Goal: Navigation & Orientation: Find specific page/section

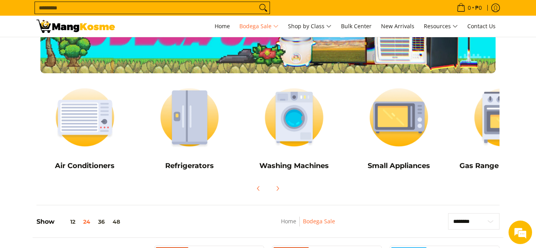
scroll to position [78, 0]
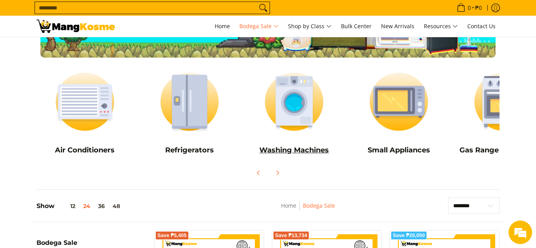
click at [271, 106] on img at bounding box center [294, 102] width 97 height 73
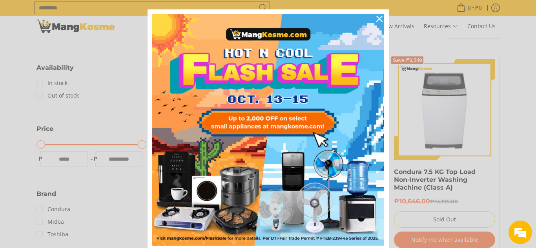
scroll to position [31, 0]
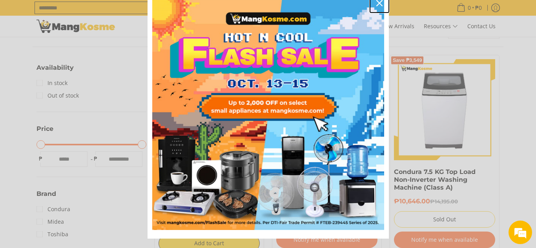
click at [380, 5] on icon "close icon" at bounding box center [379, 3] width 6 height 6
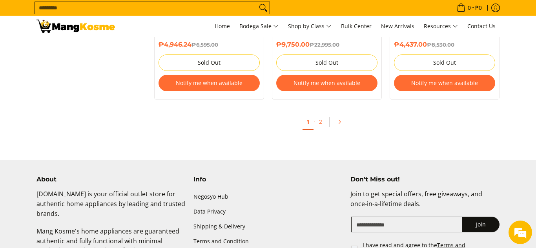
scroll to position [1742, 0]
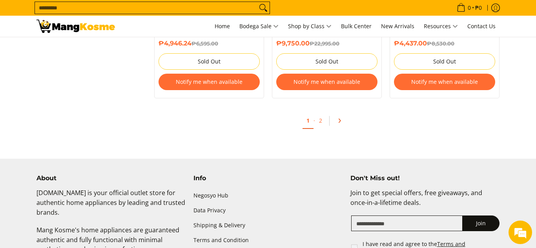
click at [335, 122] on link "Pagination" at bounding box center [342, 120] width 19 height 13
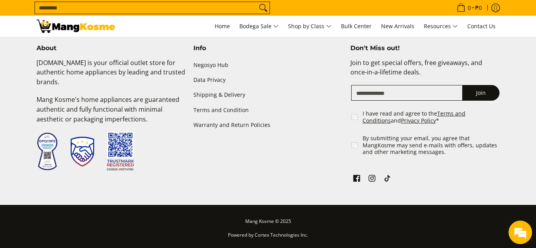
scroll to position [1026, 0]
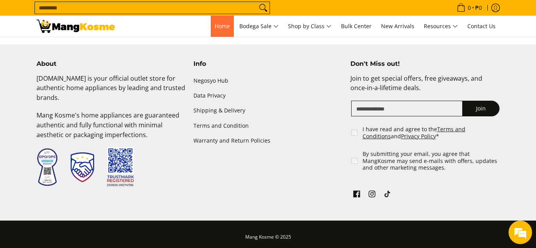
click at [218, 19] on link "Home" at bounding box center [222, 26] width 23 height 21
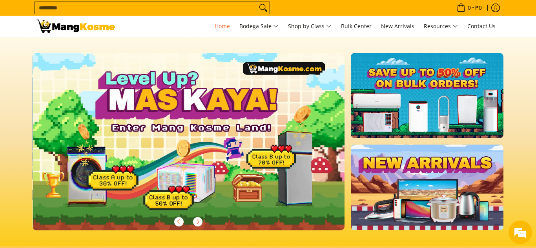
scroll to position [0, 312]
